Goal: Task Accomplishment & Management: Use online tool/utility

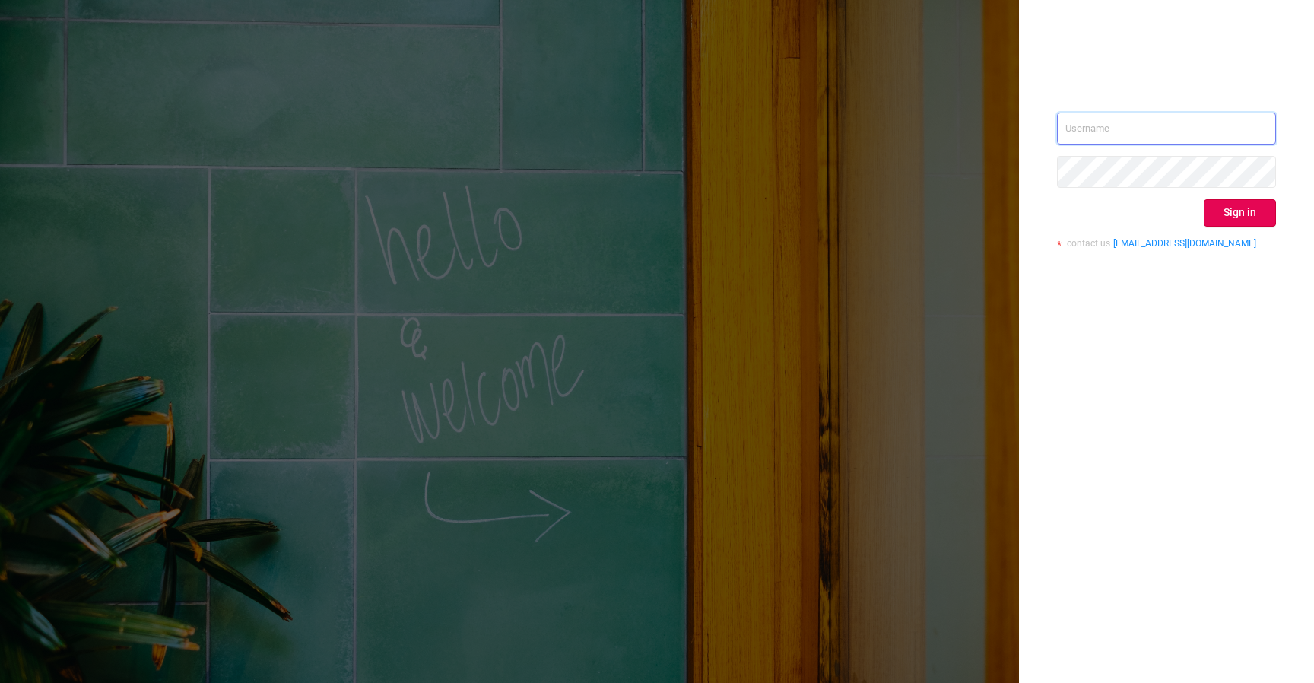
type input "izdrnja@mediaocean.com"
click at [1222, 210] on button "Sign in" at bounding box center [1240, 212] width 72 height 27
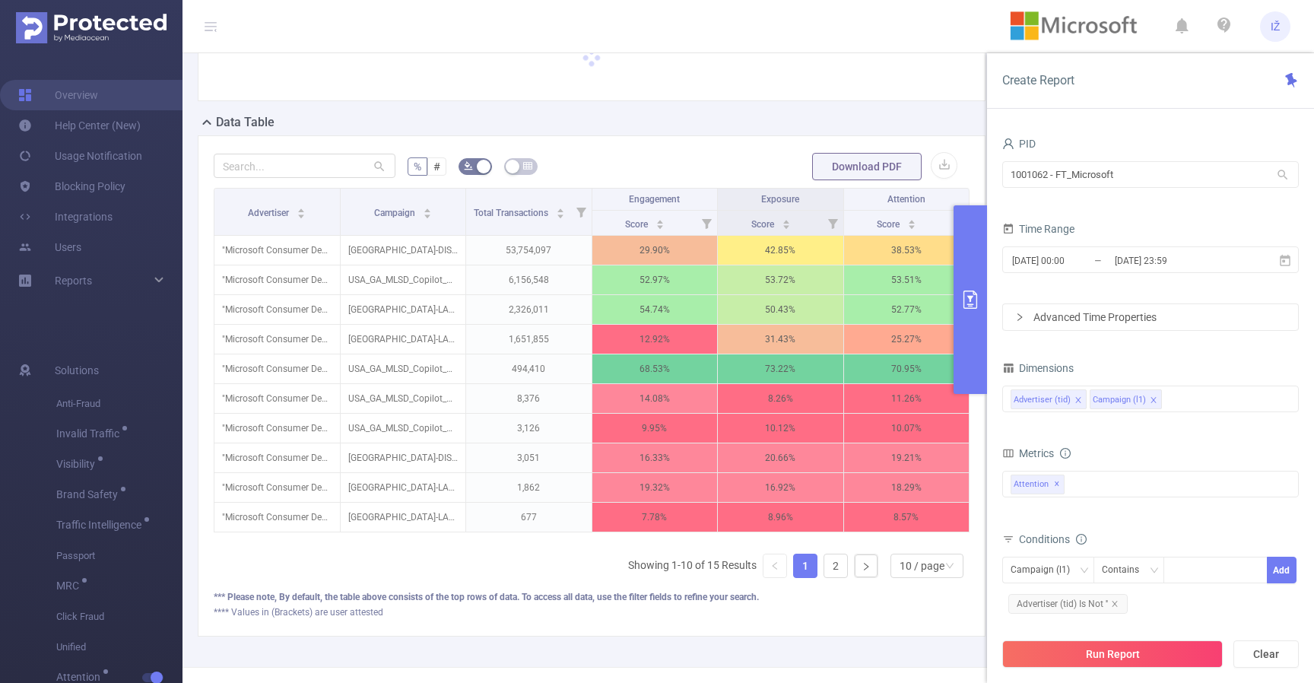
scroll to position [113, 0]
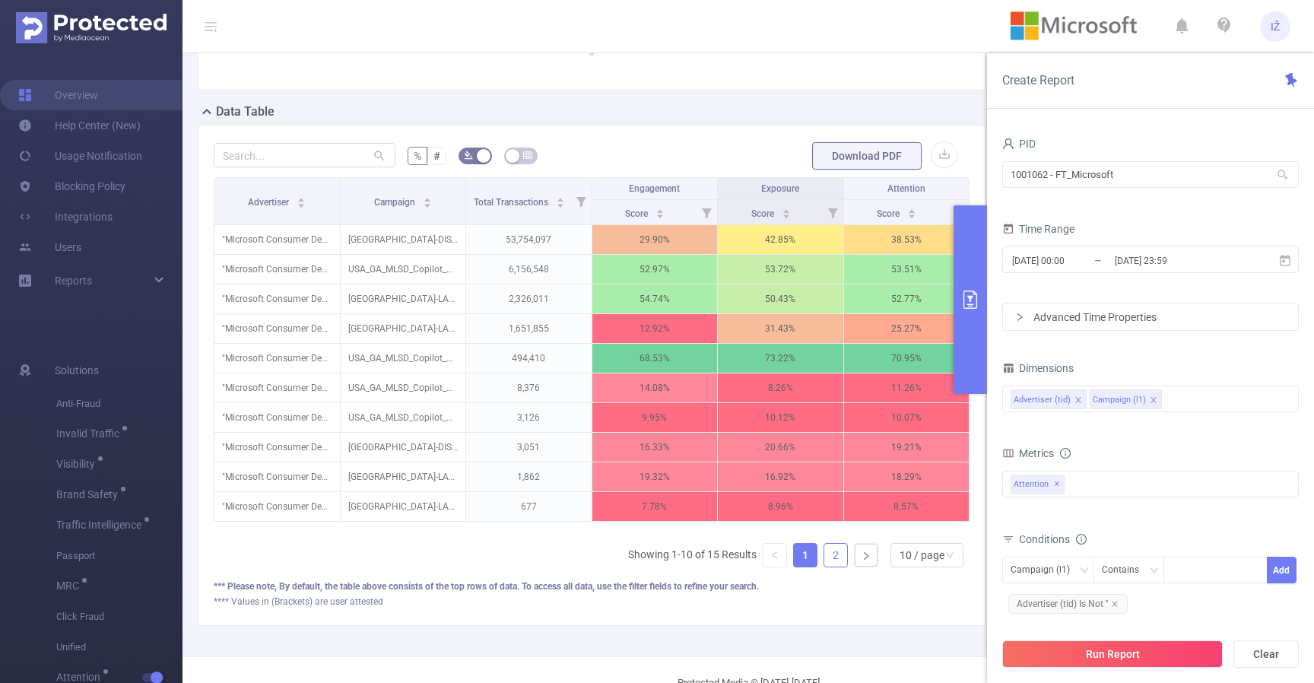
click at [833, 550] on div "Advertiser Campaign Total Transactions Engagement Exposure Attention Score Scor…" at bounding box center [592, 378] width 756 height 402
click at [827, 565] on link "2" at bounding box center [835, 555] width 23 height 23
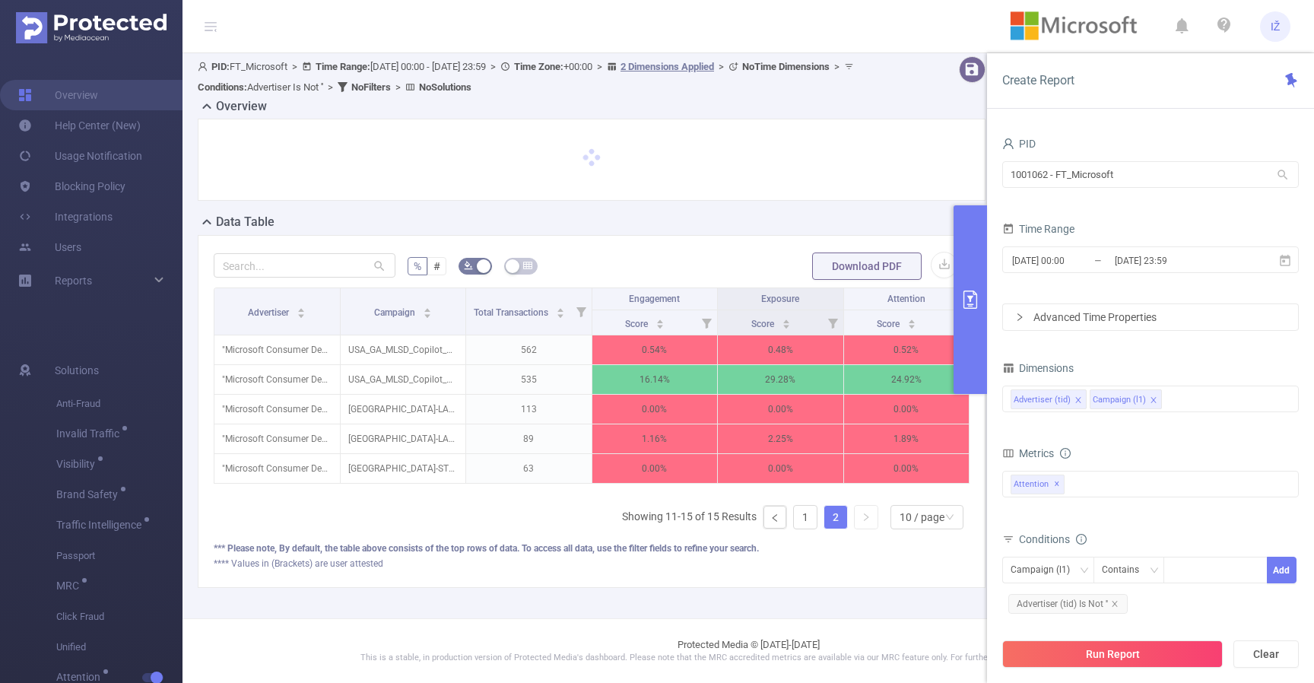
scroll to position [14, 0]
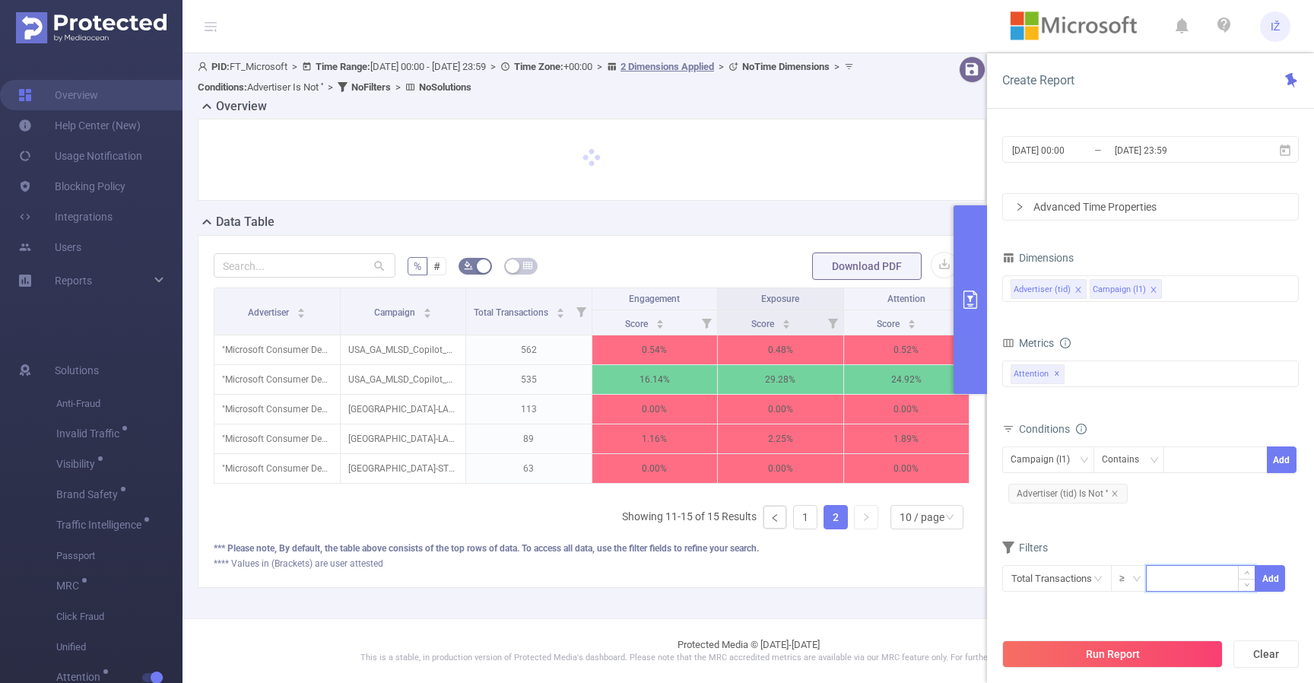
click at [1184, 572] on input at bounding box center [1201, 577] width 108 height 23
type input "10,000"
click at [1270, 576] on button "Add" at bounding box center [1270, 578] width 30 height 27
click at [1158, 649] on button "Run Report" at bounding box center [1112, 653] width 220 height 27
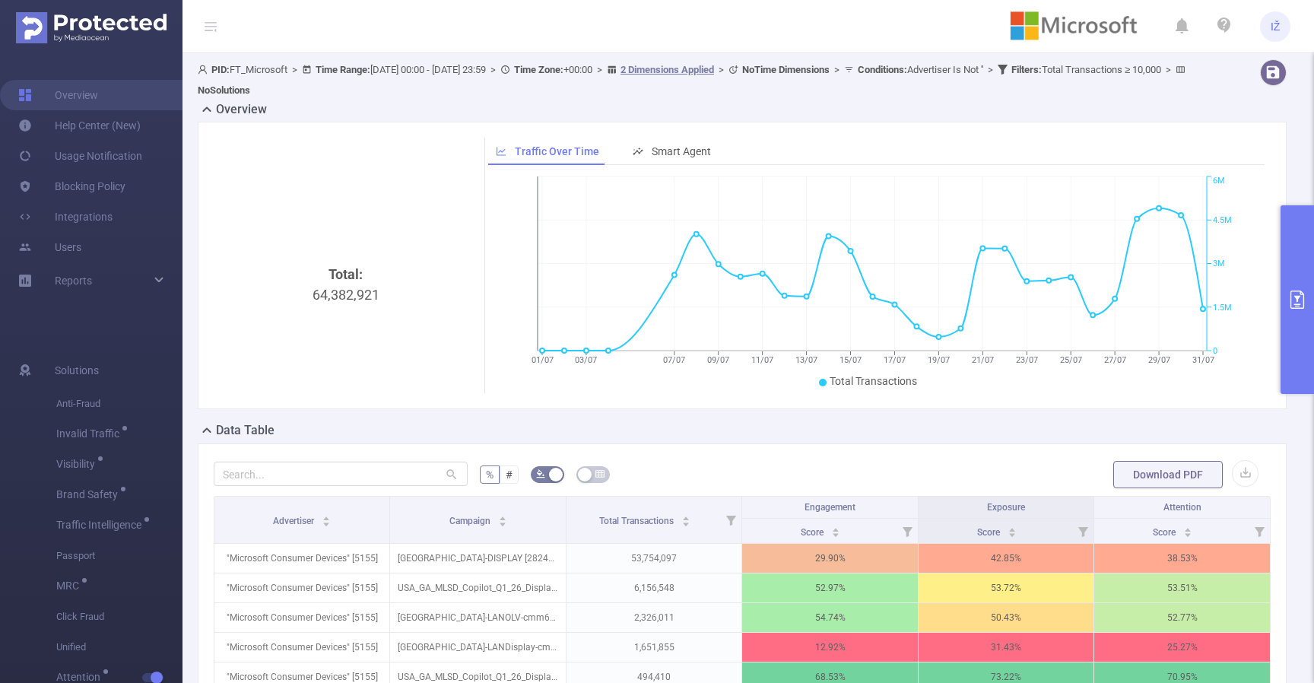
click at [1299, 342] on button "primary" at bounding box center [1296, 299] width 33 height 189
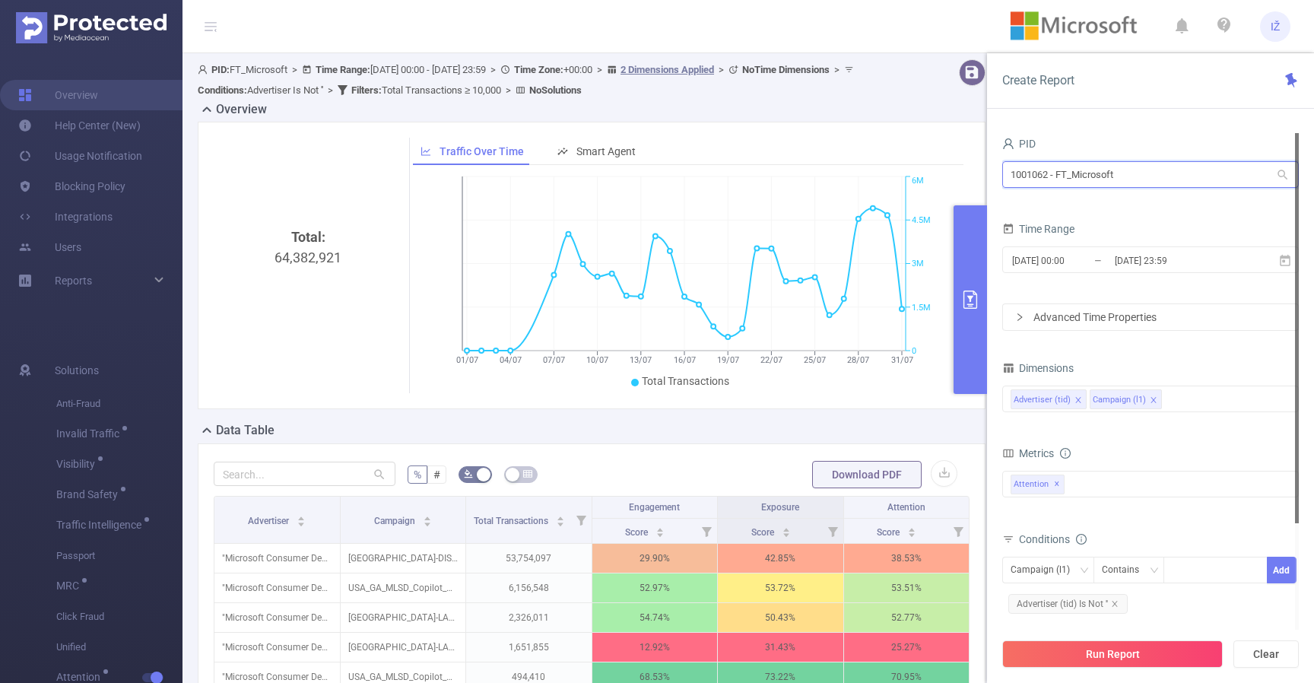
click at [1111, 176] on input "1001062 - FT_Microsoft" at bounding box center [1150, 174] width 297 height 27
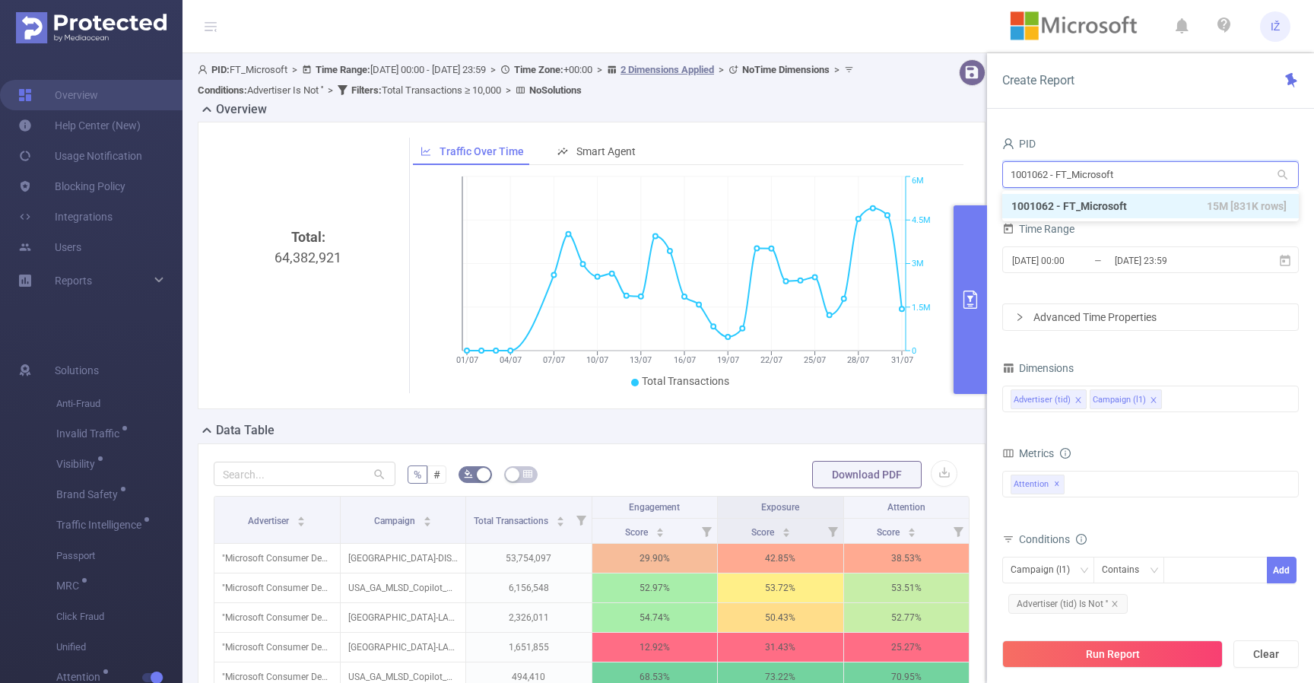
click at [1111, 176] on input "1001062 - FT_Microsoft" at bounding box center [1150, 174] width 297 height 27
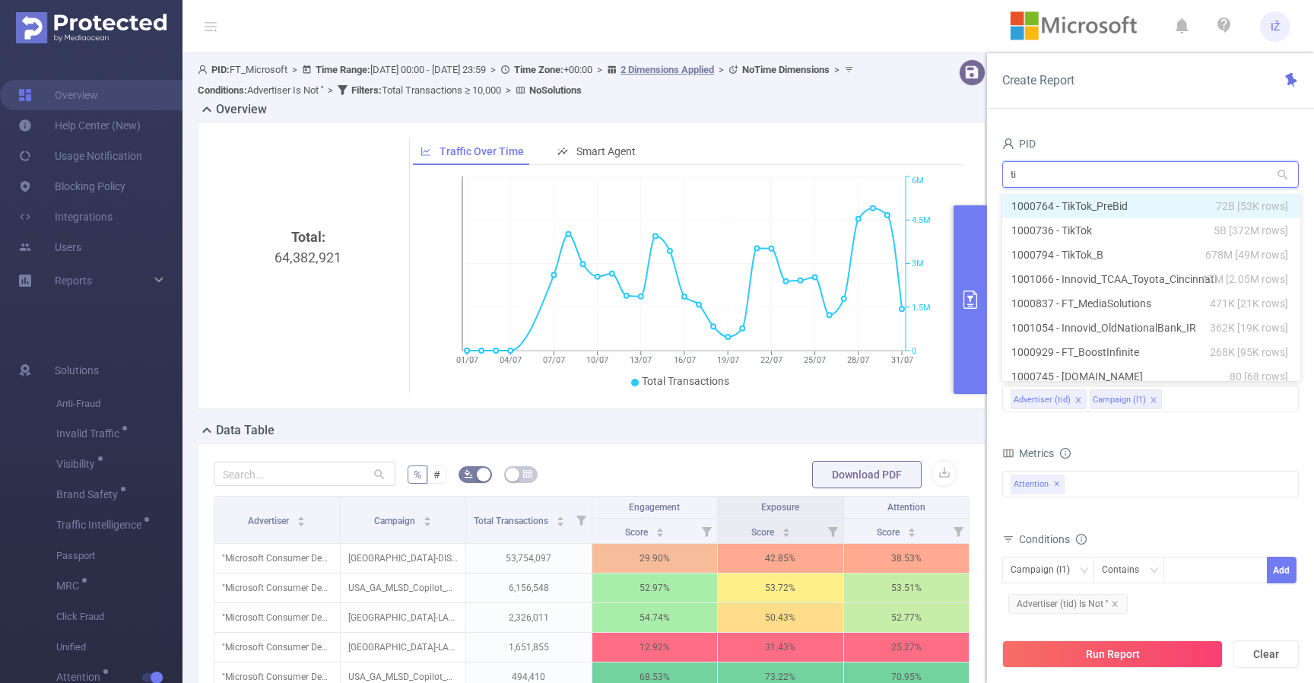
type input "tik"
click at [1094, 199] on li "1000764 - TikTok_PreBid 72B [53K rows]" at bounding box center [1150, 206] width 297 height 24
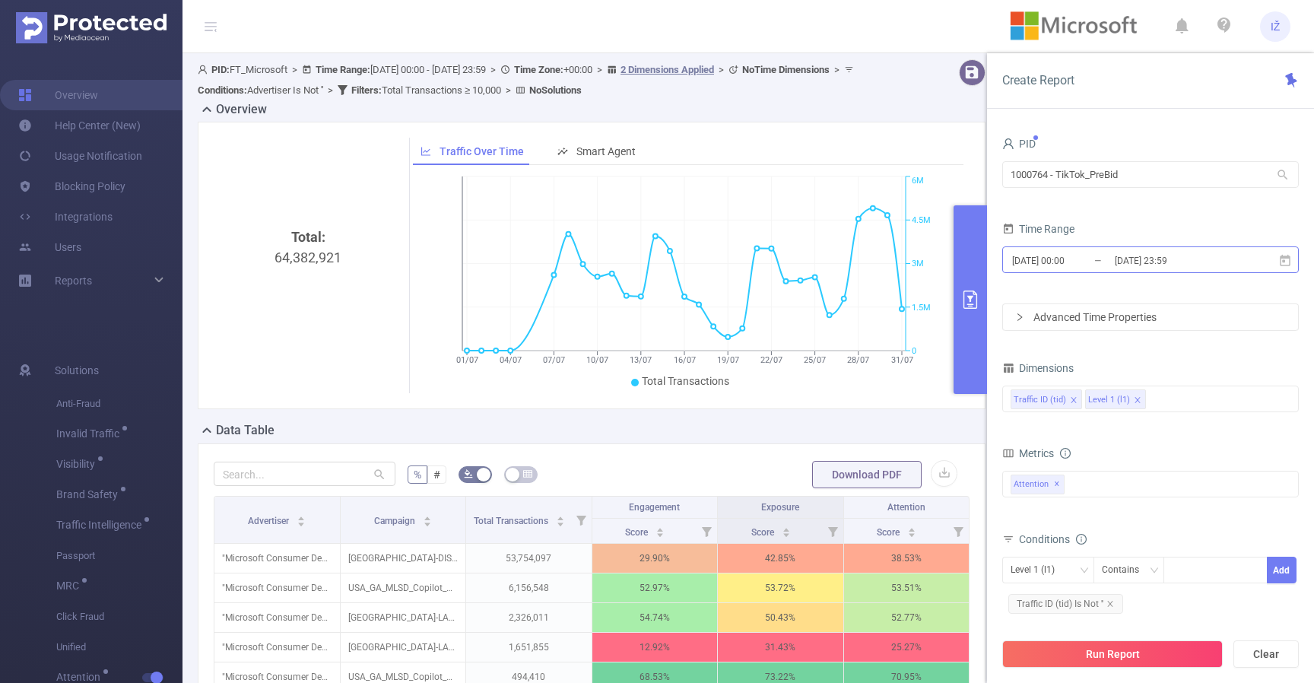
click at [1155, 263] on input "2025-07-31 23:59" at bounding box center [1174, 260] width 123 height 21
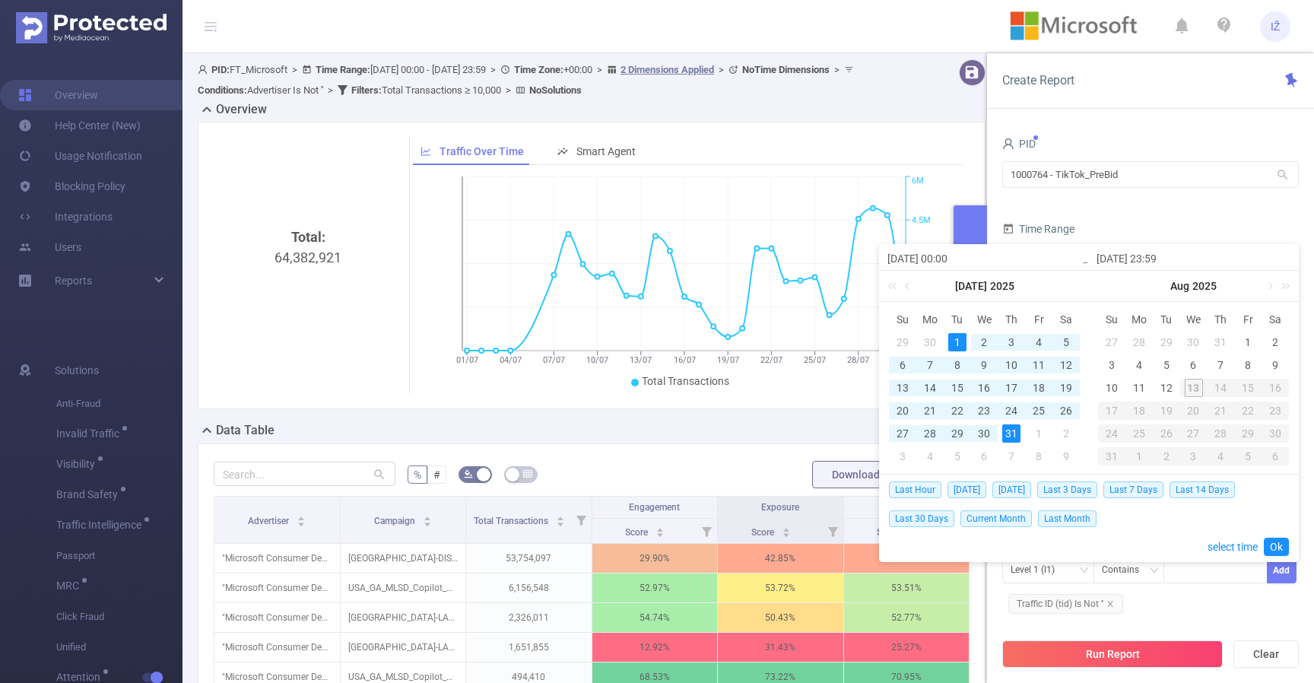
click at [1143, 257] on input "2025-07-31 23:59" at bounding box center [1193, 258] width 194 height 18
type input "2025-07-01 23:59"
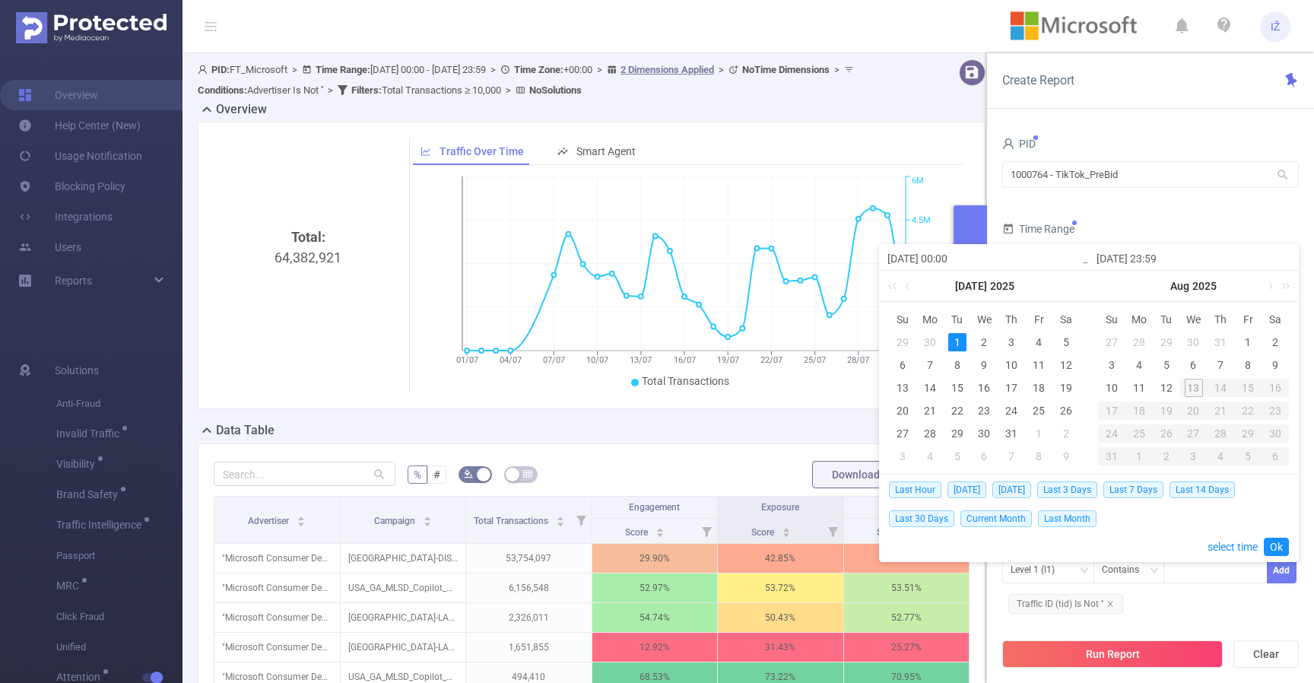
drag, startPoint x: 1162, startPoint y: 256, endPoint x: 1154, endPoint y: 256, distance: 8.4
click at [1154, 256] on input "2025-07-01 23:59" at bounding box center [1193, 258] width 194 height 18
type input "2025-07-01 0:59"
type input "2025-07-01 00:59"
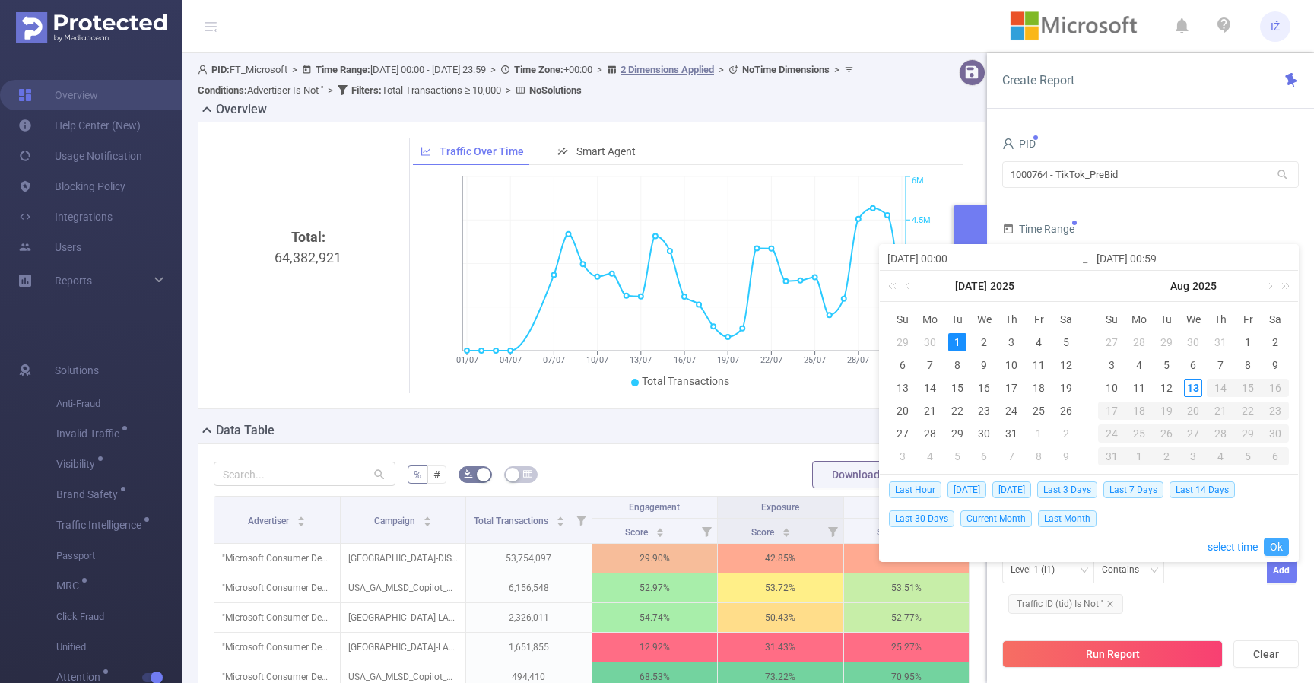
click at [1287, 546] on link "Ok" at bounding box center [1276, 547] width 25 height 18
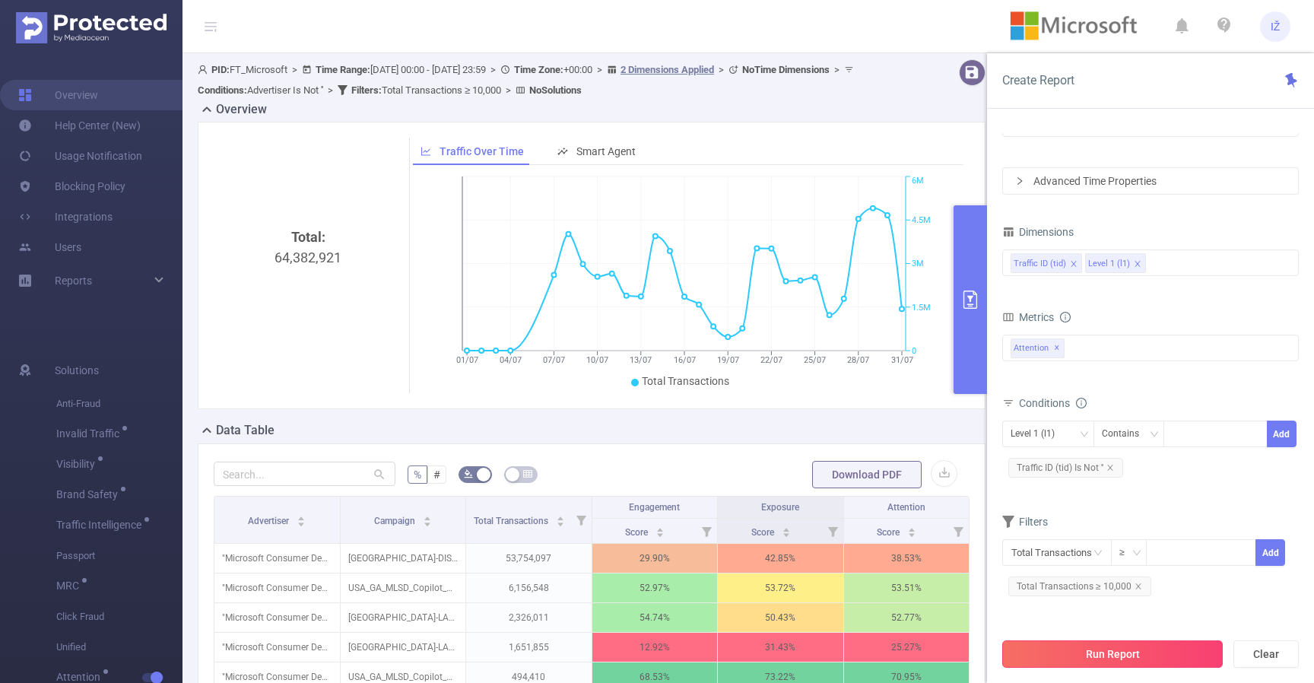
click at [1175, 652] on button "Run Report" at bounding box center [1112, 653] width 220 height 27
